Goal: Complete application form

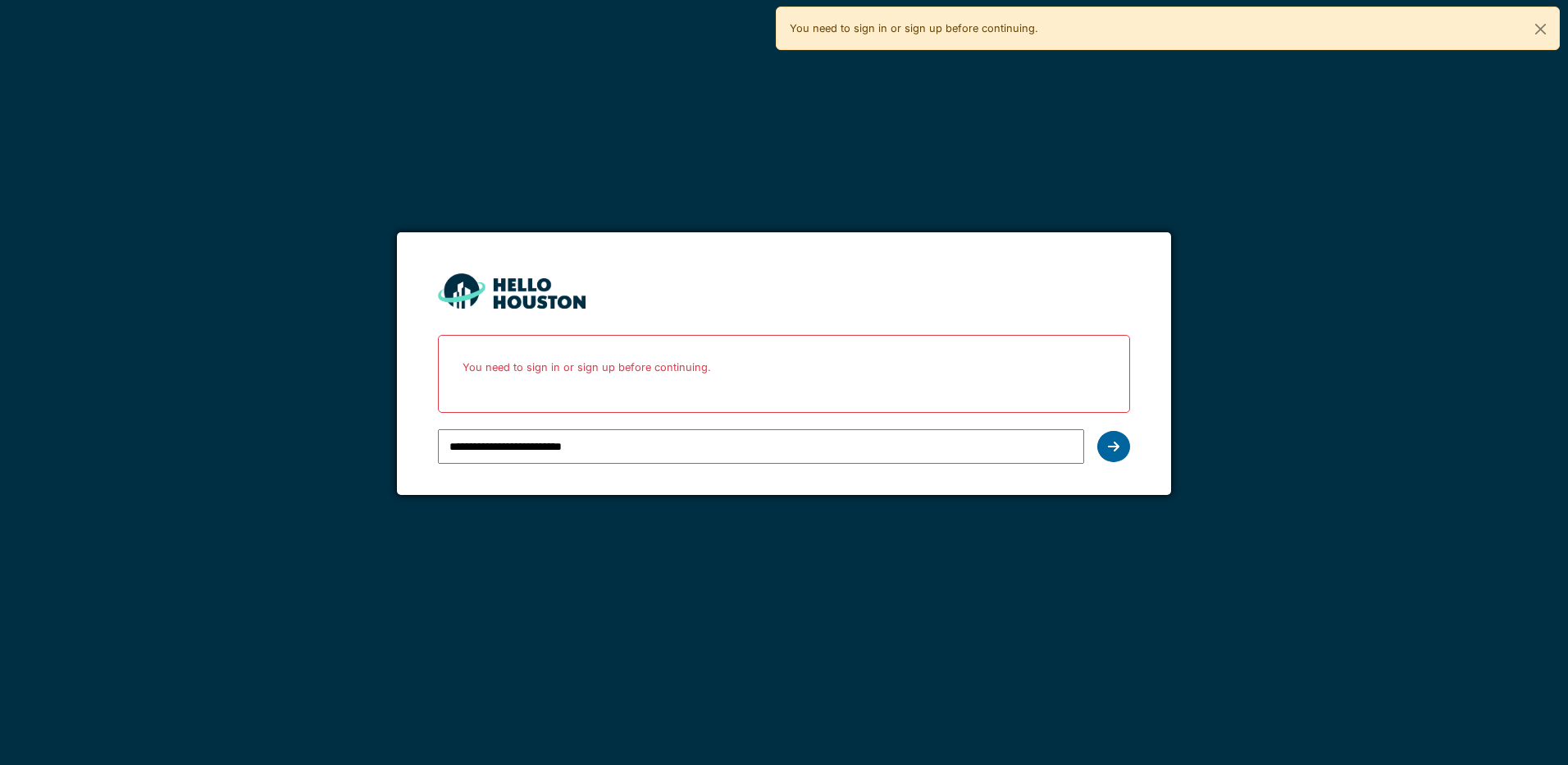
click at [1117, 457] on div at bounding box center [1114, 446] width 33 height 31
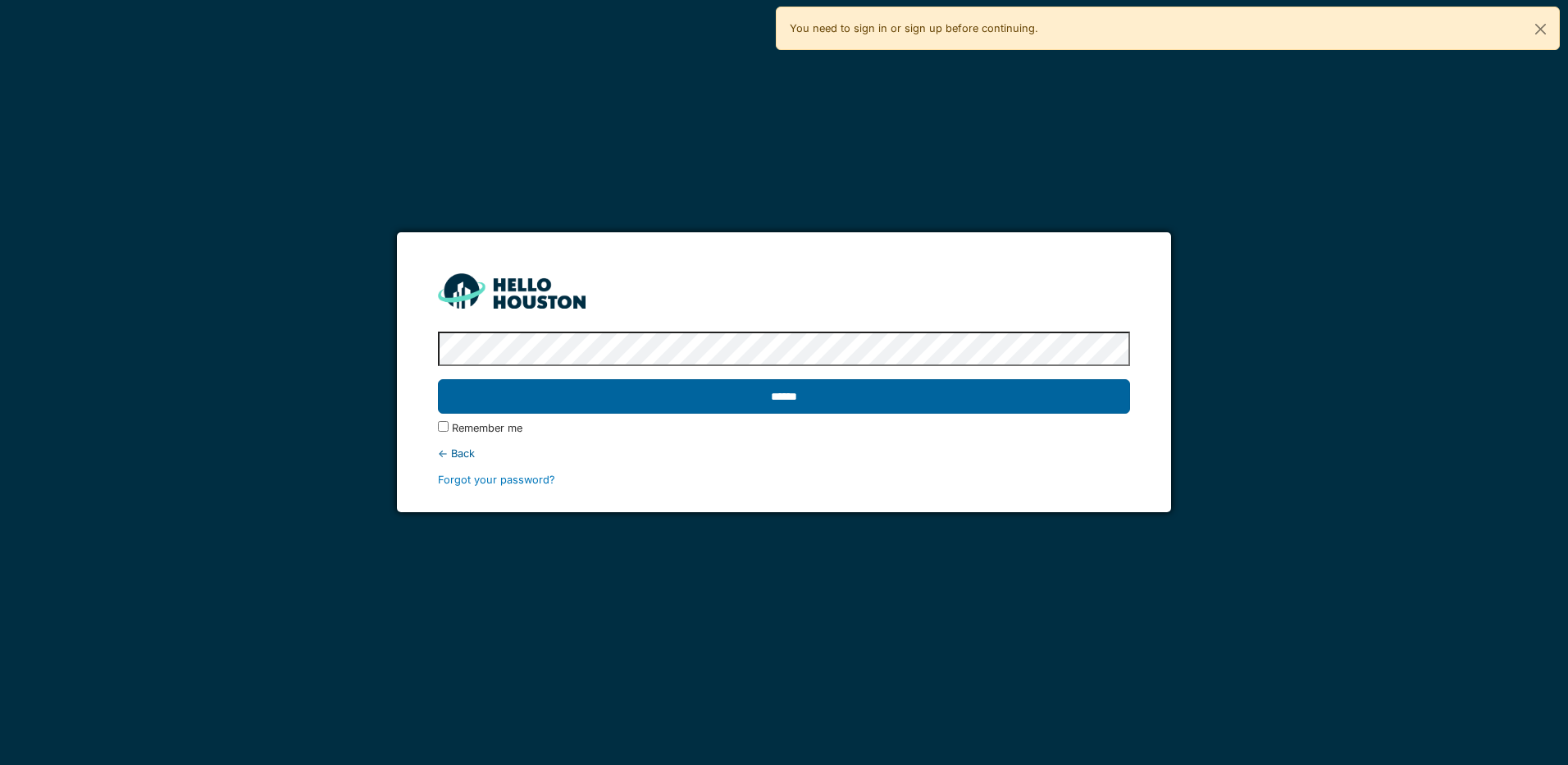
click at [586, 409] on input "******" at bounding box center [783, 396] width 691 height 34
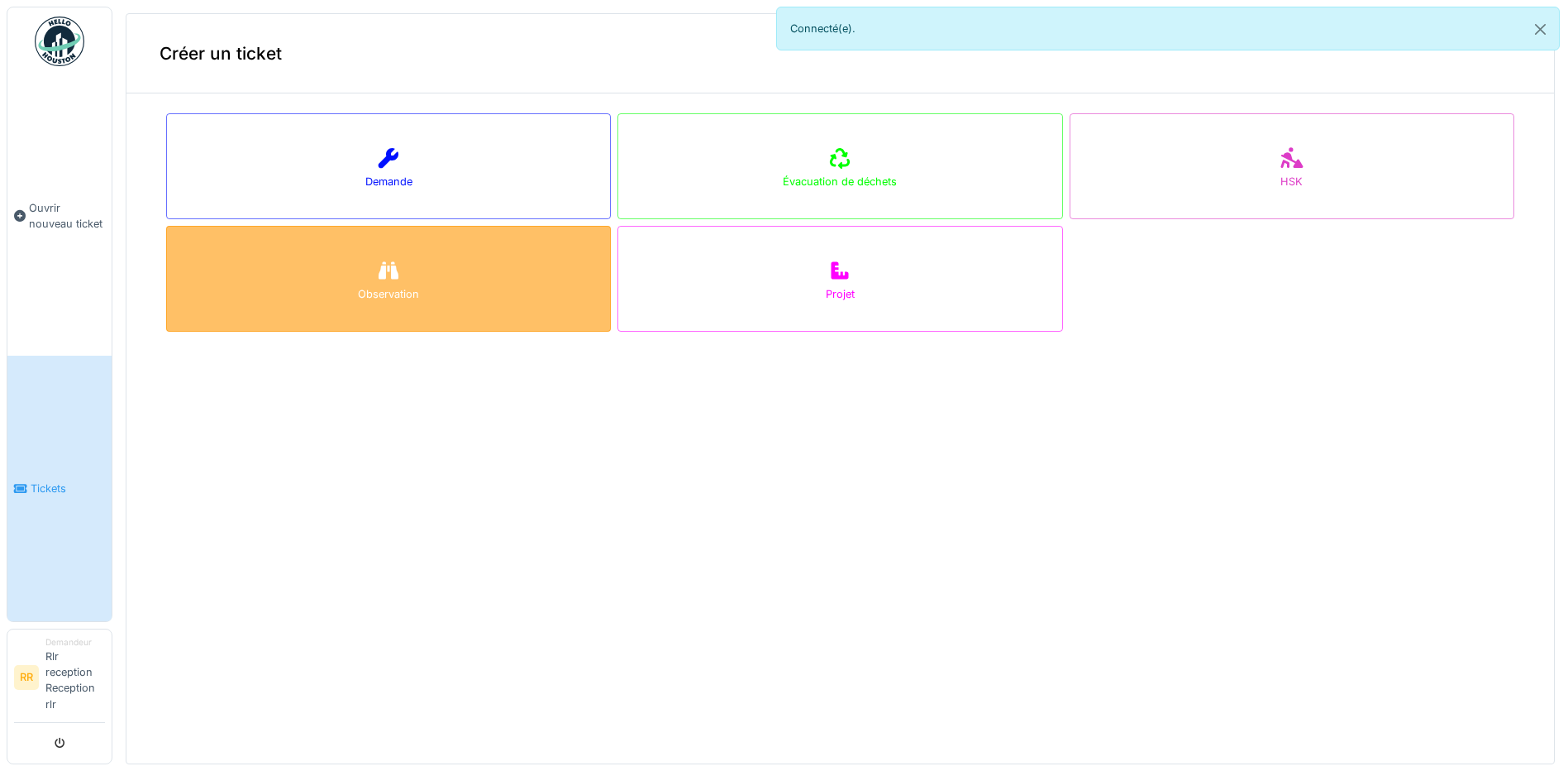
click at [430, 226] on div "Observation" at bounding box center [389, 278] width 445 height 106
